Goal: Download file/media

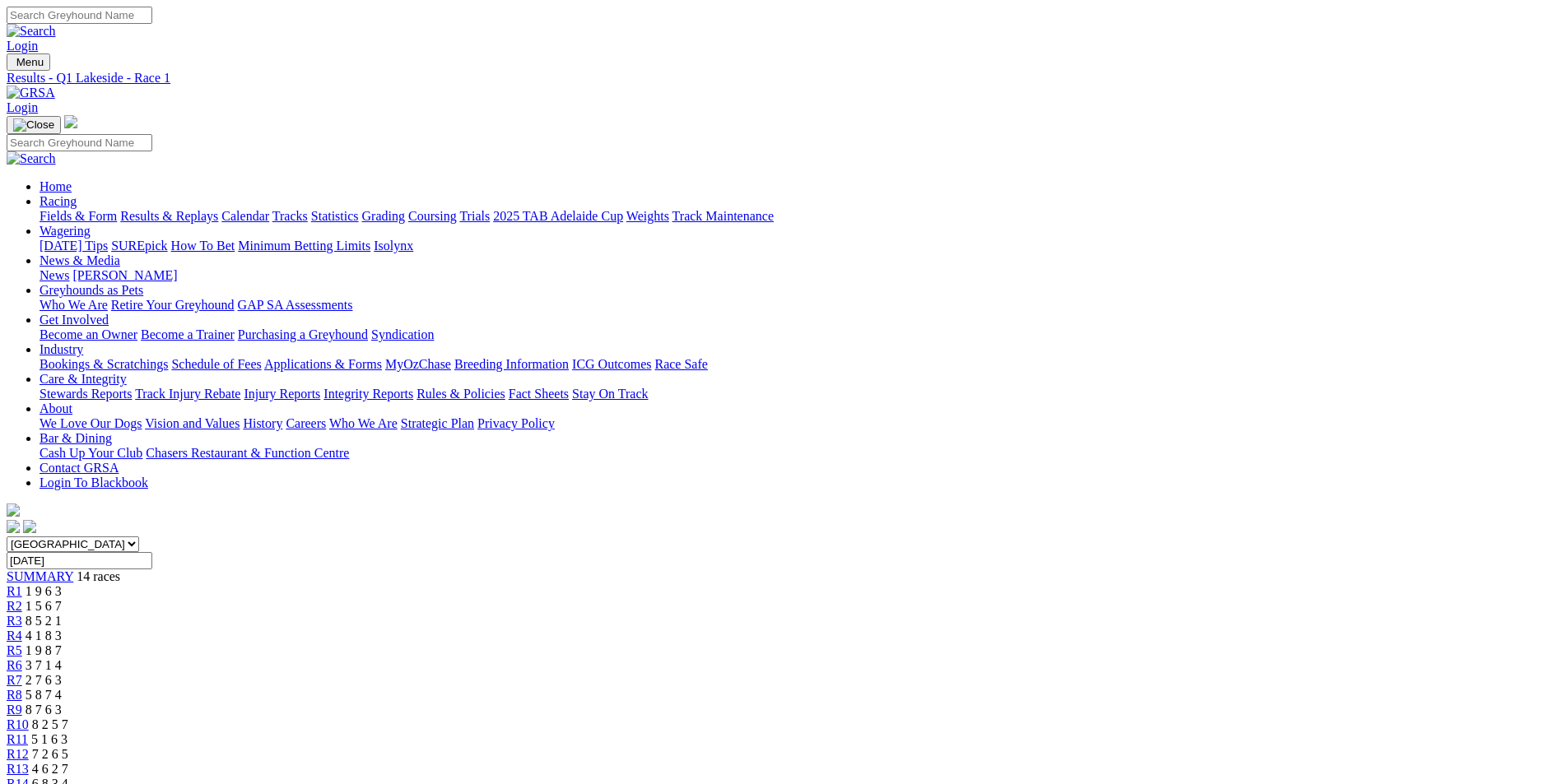
click at [117, 209] on link "Fields & Form" at bounding box center [78, 216] width 77 height 14
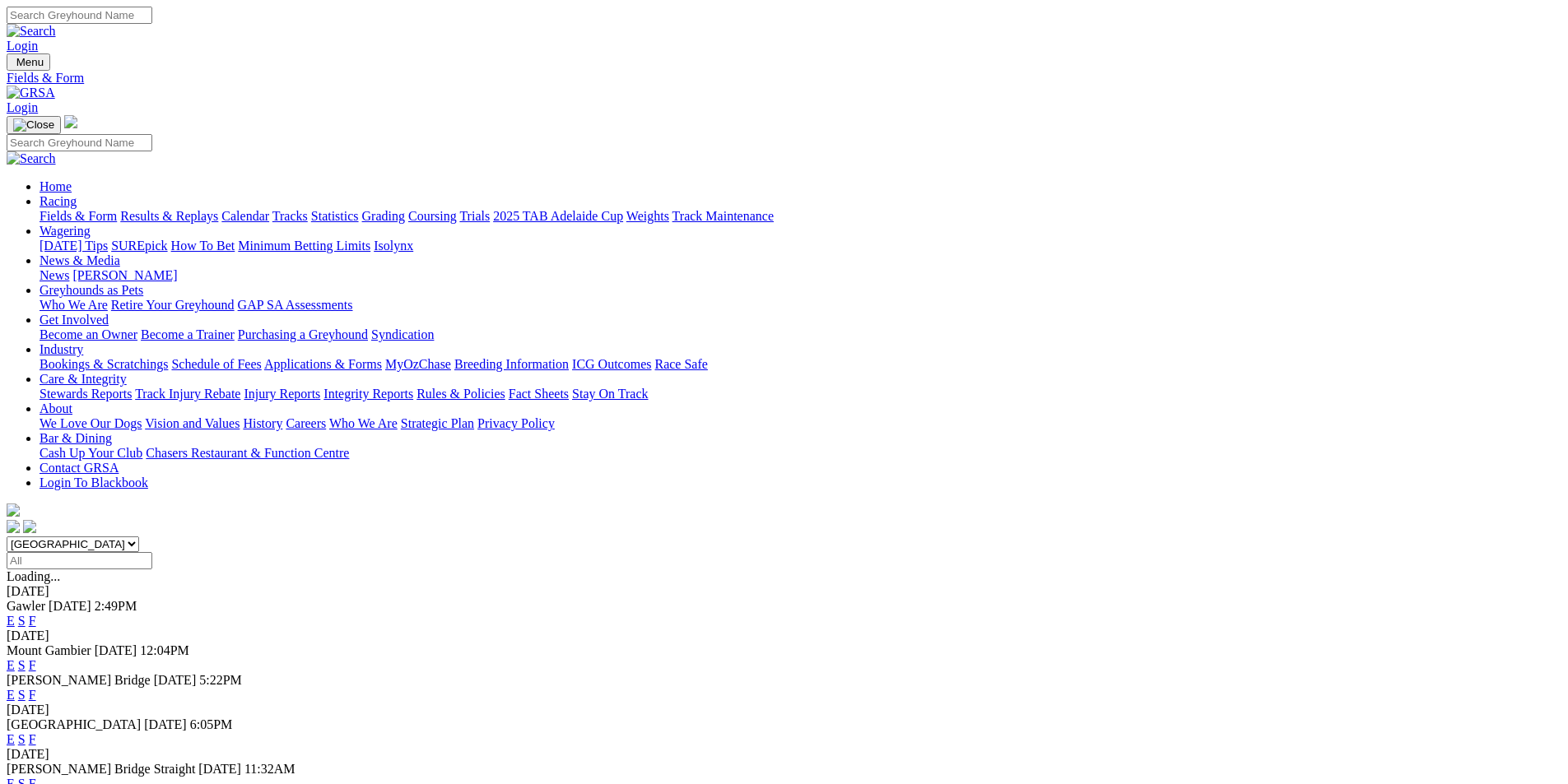
click at [139, 536] on select "South Australia New South Wales Northern Territory Queensland Tasmania Victoria…" at bounding box center [73, 544] width 132 height 16
select select "QLD"
click at [139, 536] on select "South Australia New South Wales Northern Territory Queensland Tasmania Victoria…" at bounding box center [73, 544] width 132 height 16
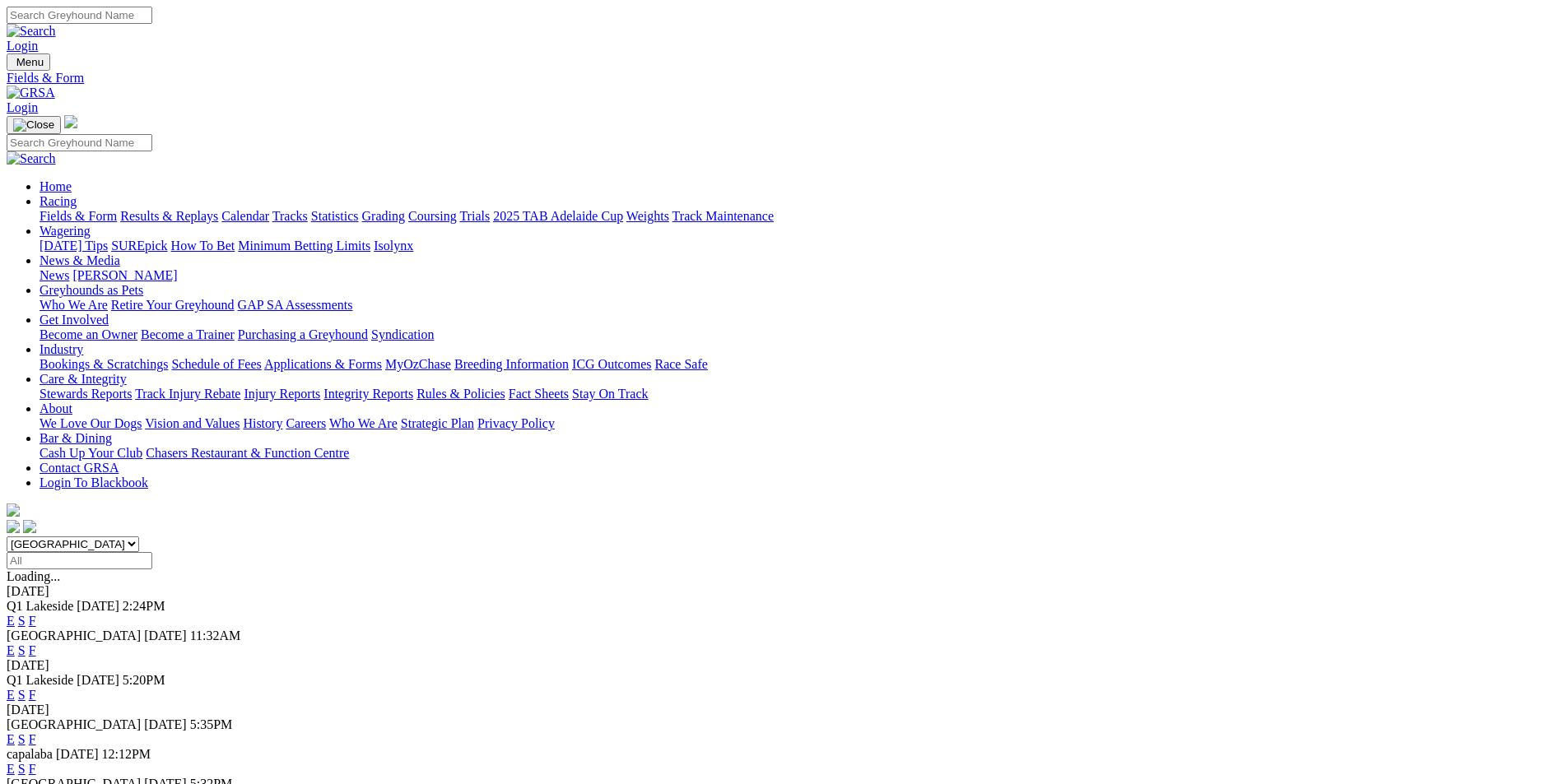
click at [37, 613] on link "F" at bounding box center [32, 620] width 7 height 14
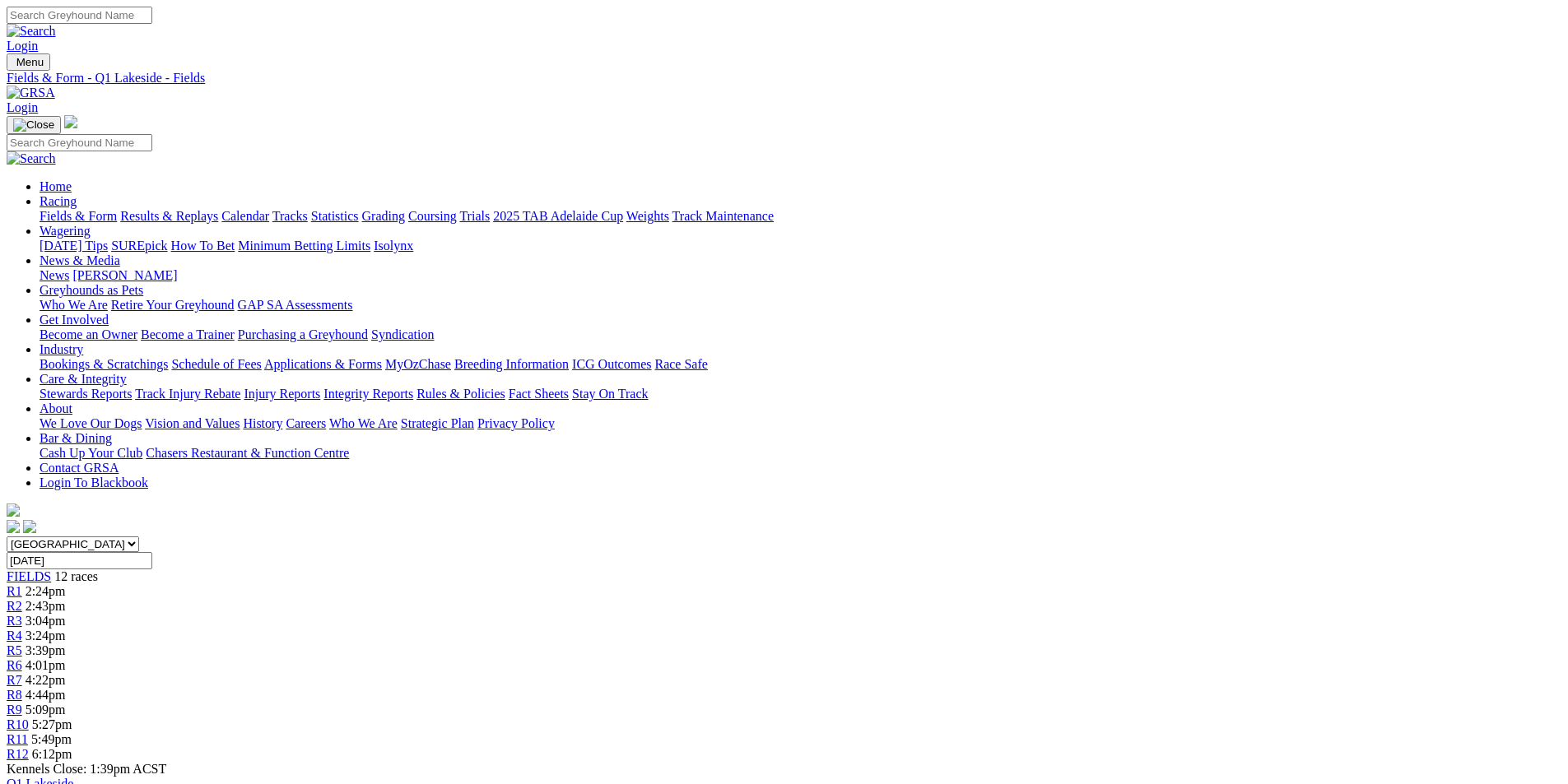
click at [890, 214] on link "CSV (Excel)" at bounding box center [857, 207] width 67 height 14
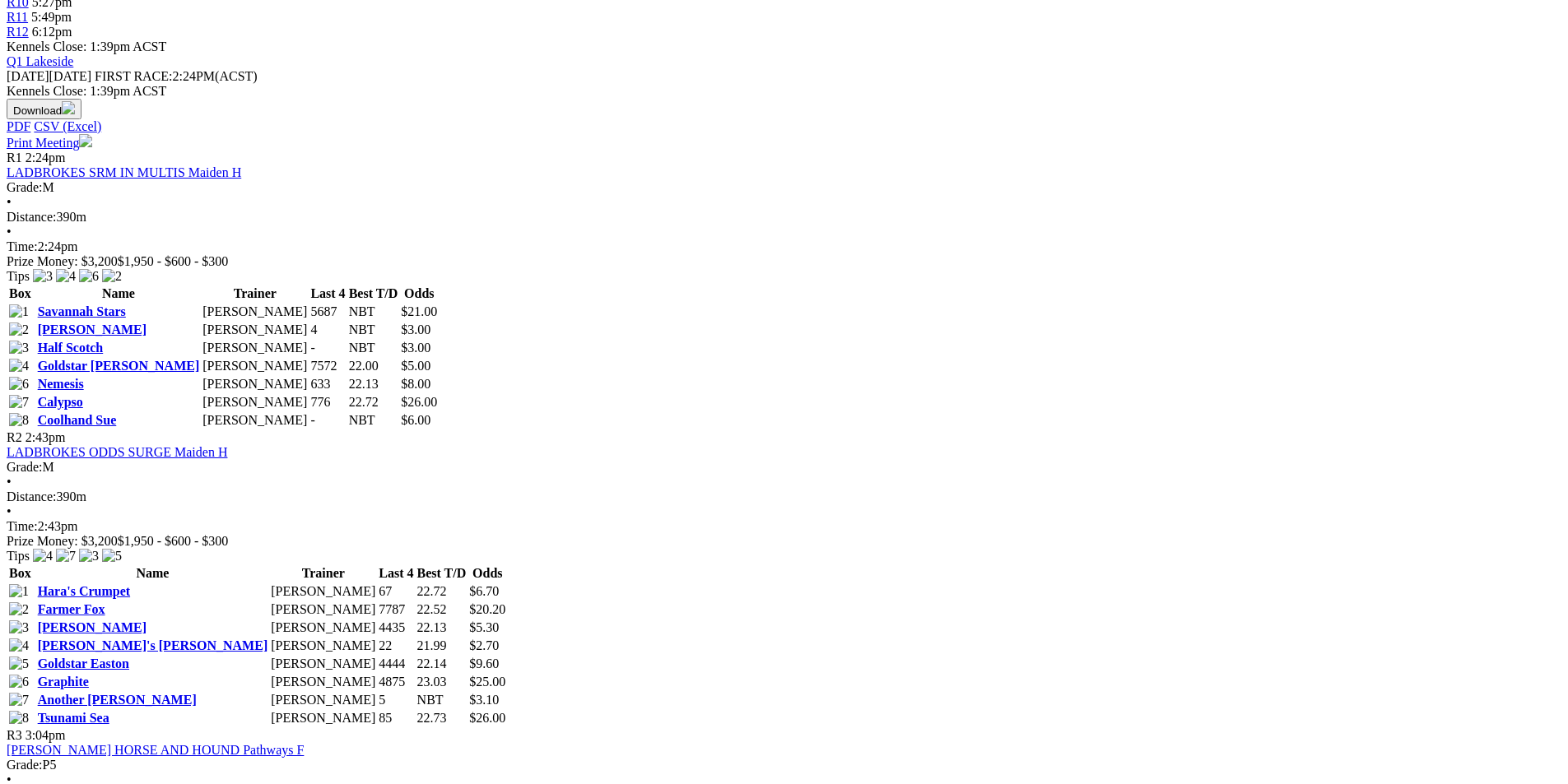
scroll to position [741, 0]
